Goal: Task Accomplishment & Management: Use online tool/utility

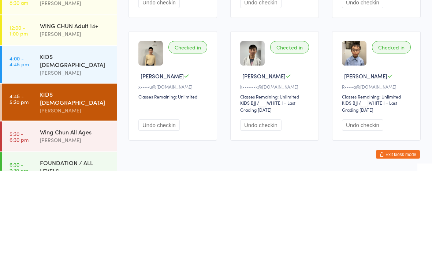
click at [82, 157] on div "[PERSON_NAME]" at bounding box center [75, 161] width 71 height 8
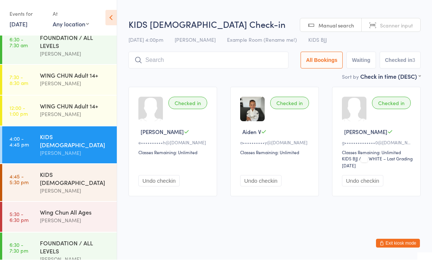
scroll to position [8, 0]
click at [84, 208] on div "Wing Chun All Ages" at bounding box center [75, 212] width 71 height 8
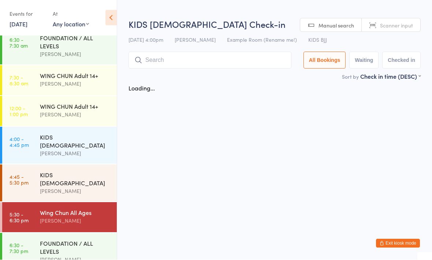
click at [192, 57] on input "search" at bounding box center [209, 60] width 163 height 17
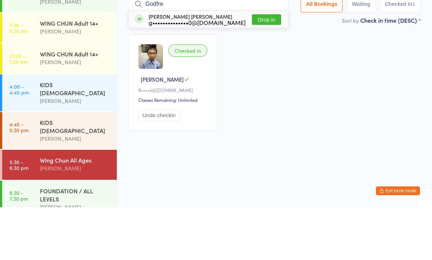
type input "Godfre"
click at [267, 67] on button "Drop in" at bounding box center [266, 72] width 29 height 11
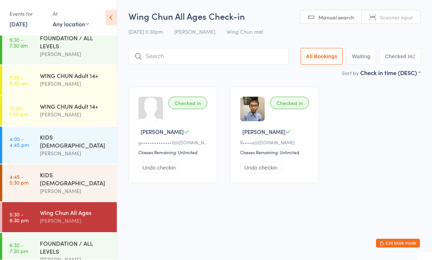
click at [214, 59] on input "search" at bounding box center [208, 56] width 160 height 17
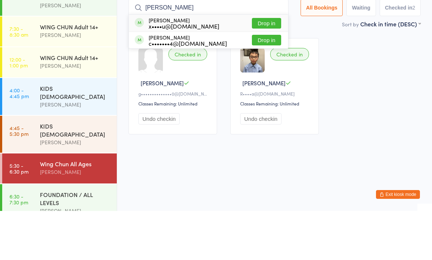
type input "[PERSON_NAME]"
click at [258, 67] on button "Drop in" at bounding box center [266, 72] width 29 height 11
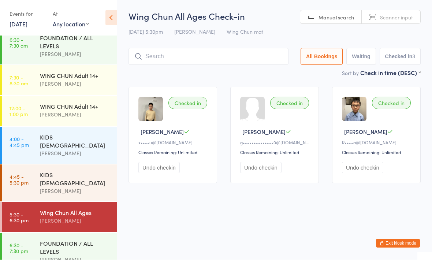
click at [208, 49] on input "search" at bounding box center [208, 56] width 160 height 17
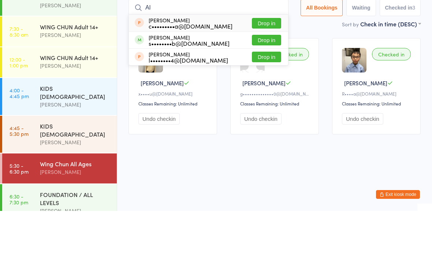
type input "Al"
click at [263, 67] on button "Drop in" at bounding box center [266, 72] width 29 height 11
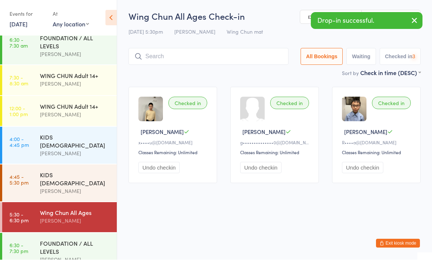
scroll to position [0, 0]
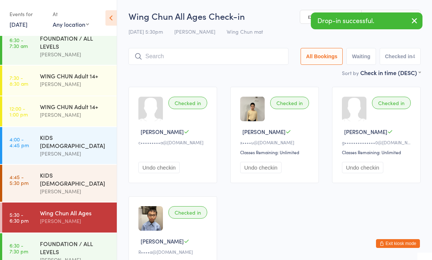
click at [206, 73] on div "Sort by Check in time (DESC) First name (ASC) First name (DESC) Last name (ASC)…" at bounding box center [274, 72] width 292 height 8
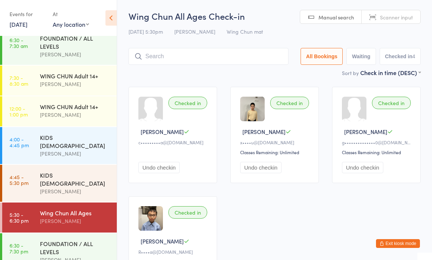
click at [228, 52] on input "search" at bounding box center [208, 56] width 160 height 17
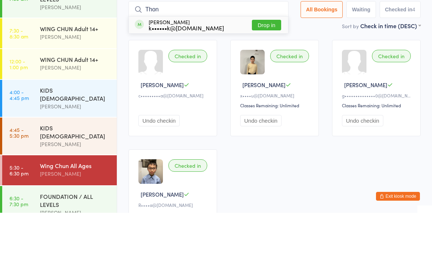
type input "Thon"
click at [253, 67] on button "Drop in" at bounding box center [266, 72] width 29 height 11
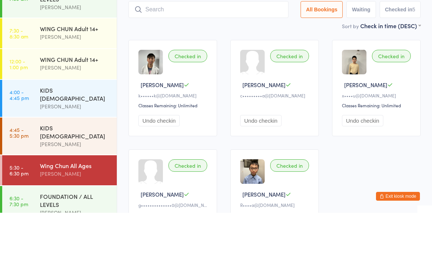
scroll to position [47, 0]
